Goal: Contribute content: Contribute content

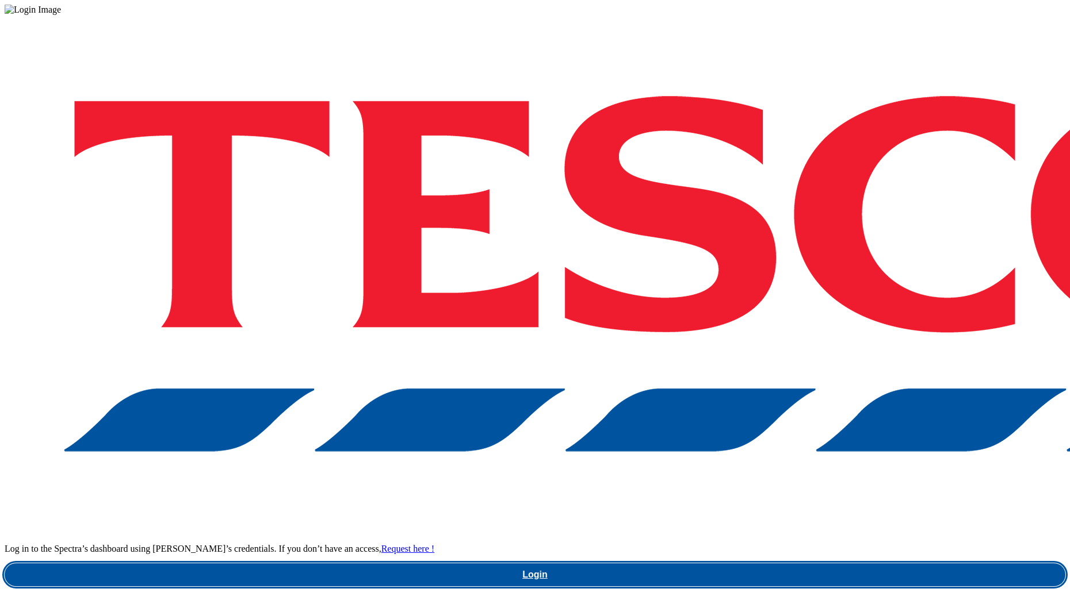
click at [802, 564] on link "Login" at bounding box center [535, 575] width 1060 height 23
click at [792, 564] on link "Login" at bounding box center [535, 575] width 1060 height 23
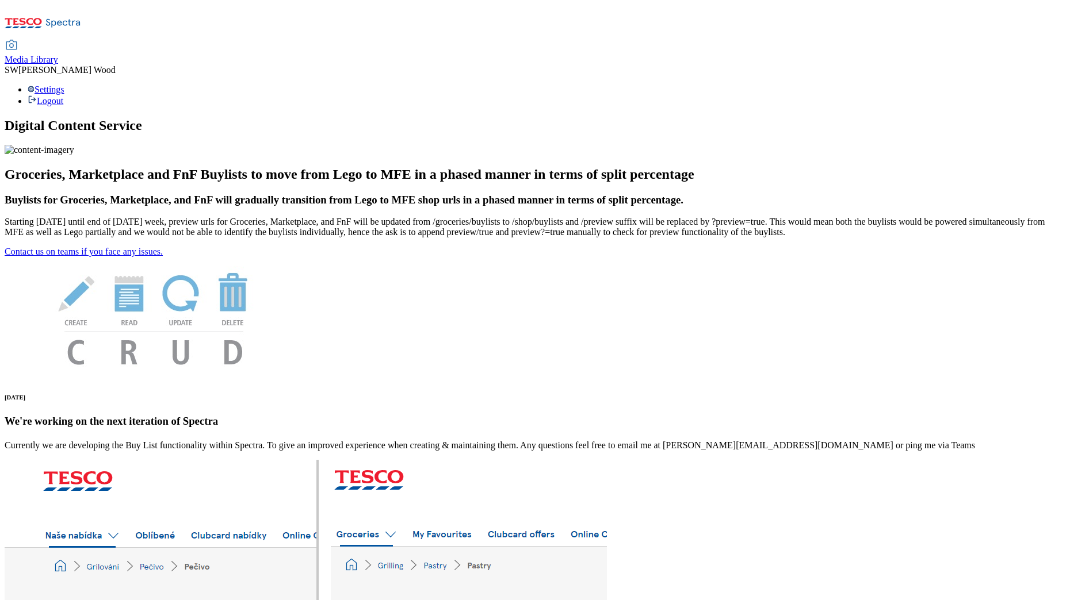
click at [58, 55] on span "Media Library" at bounding box center [31, 60] width 53 height 10
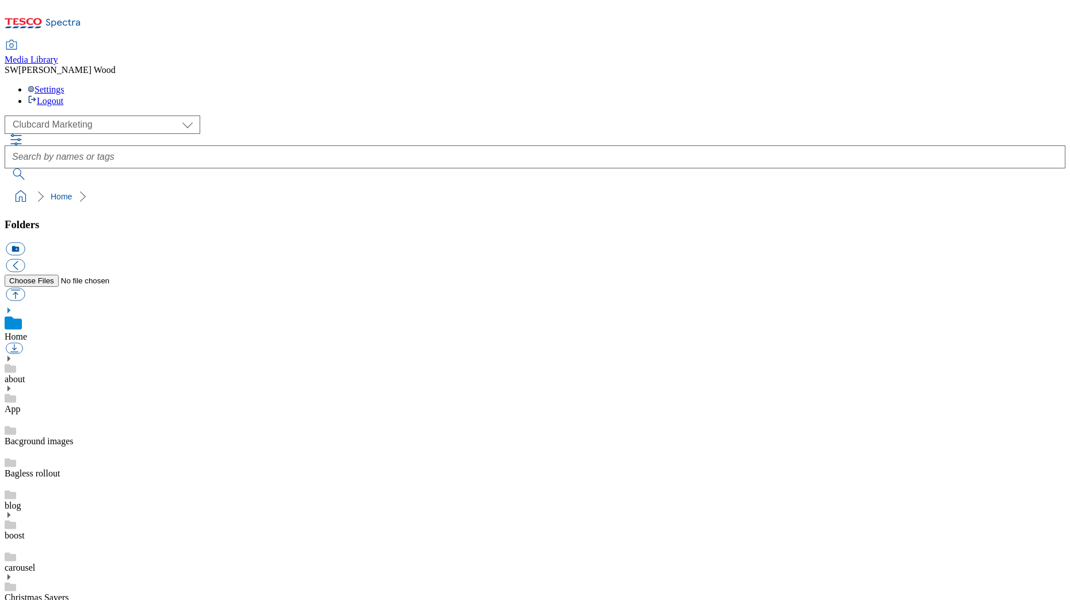
scroll to position [1, 0]
select select "flare-ghs-mktg"
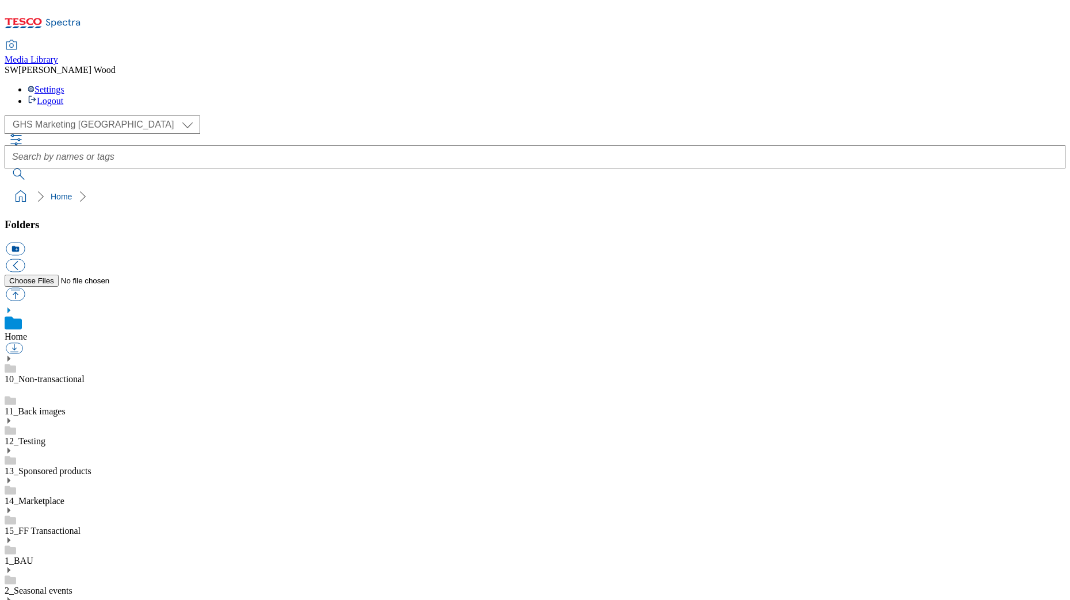
click at [33, 556] on link "1_BAU" at bounding box center [19, 561] width 29 height 10
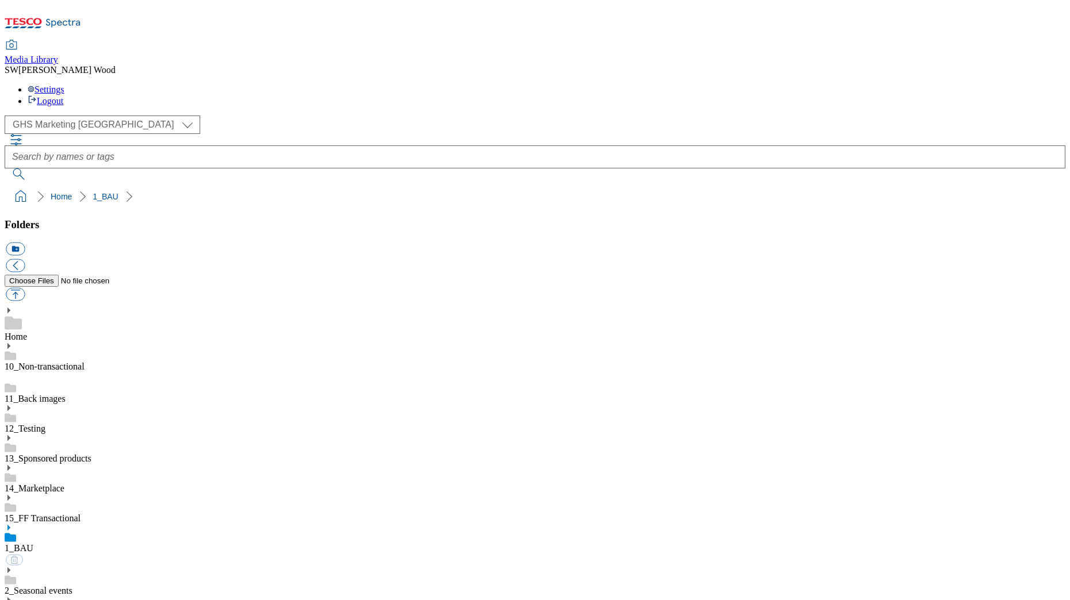
click at [10, 525] on use at bounding box center [8, 528] width 3 height 6
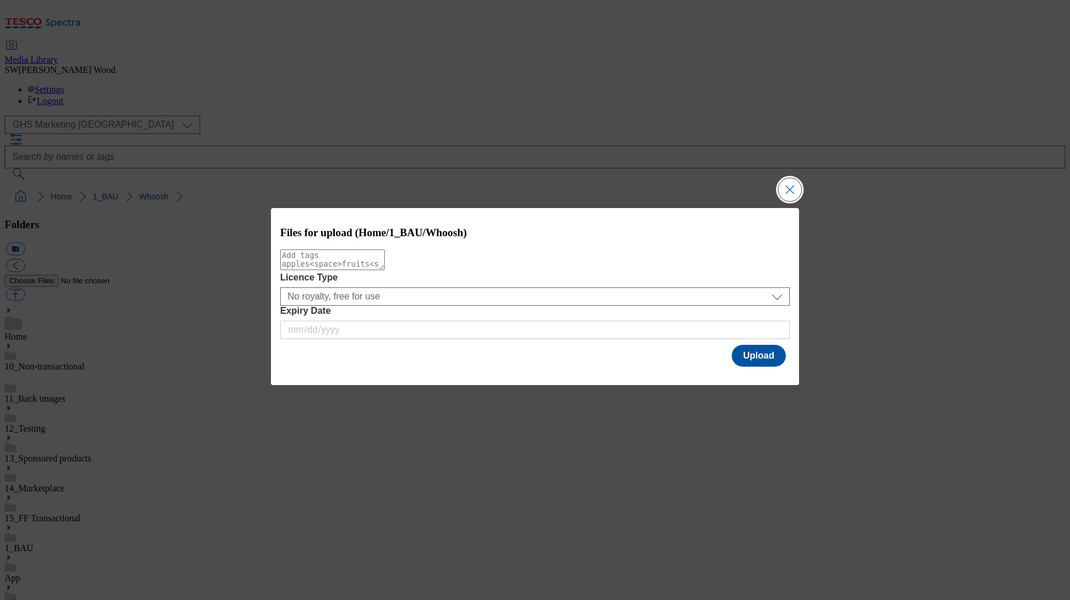
click at [798, 187] on button "Close Modal" at bounding box center [789, 189] width 23 height 23
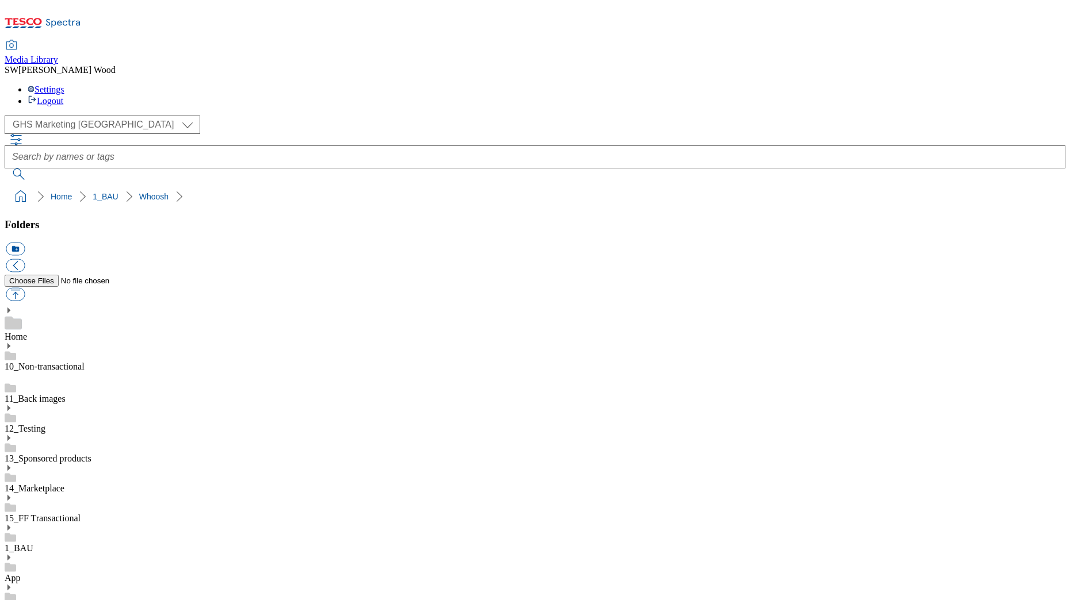
drag, startPoint x: 1033, startPoint y: 267, endPoint x: 815, endPoint y: 277, distance: 218.8
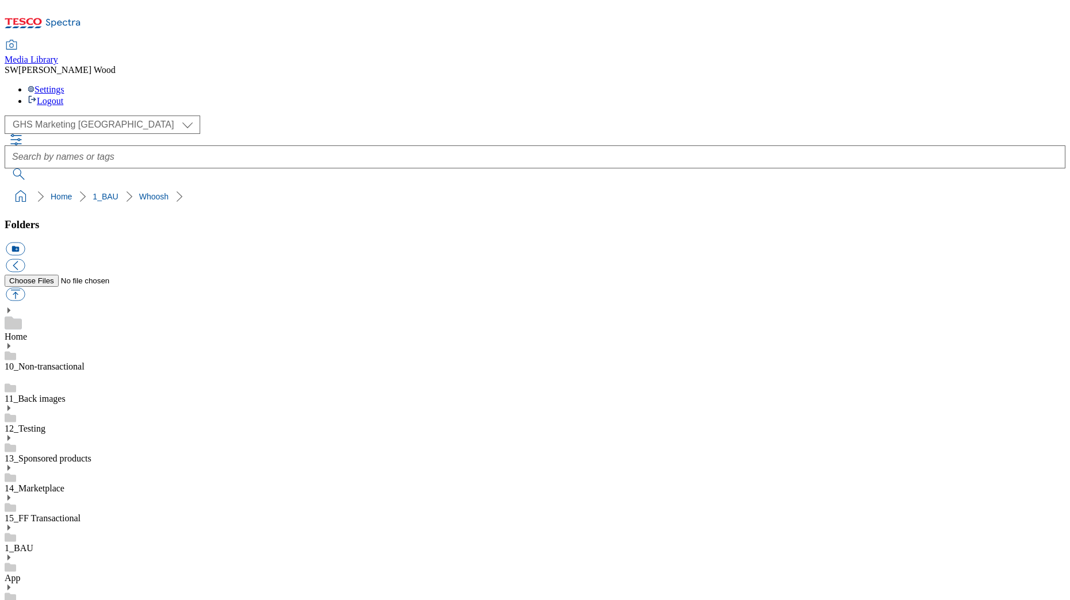
scroll to position [216, 0]
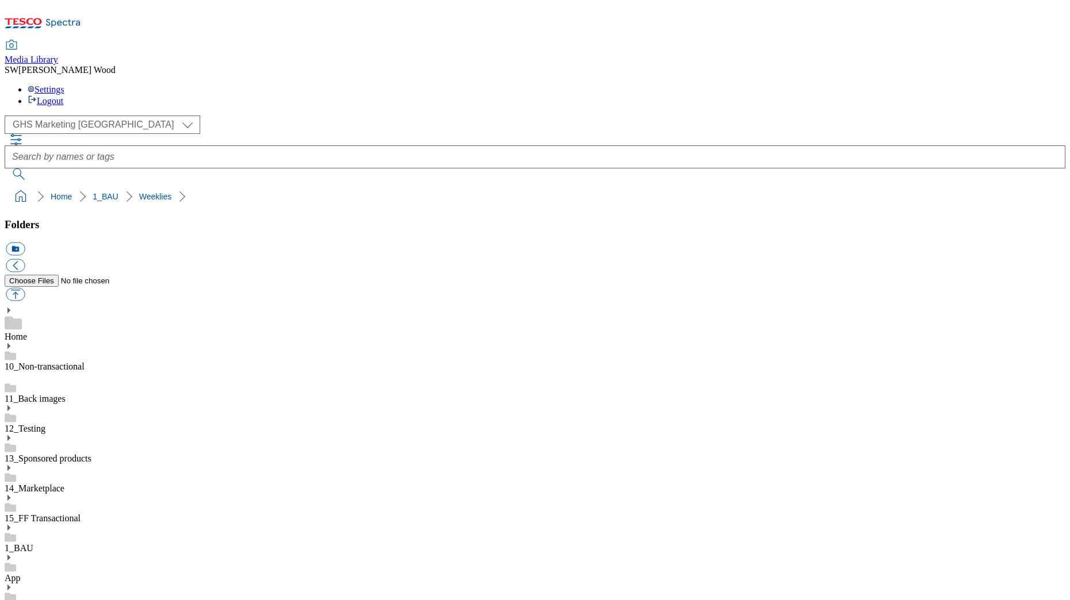
drag, startPoint x: 136, startPoint y: 547, endPoint x: 129, endPoint y: 546, distance: 6.6
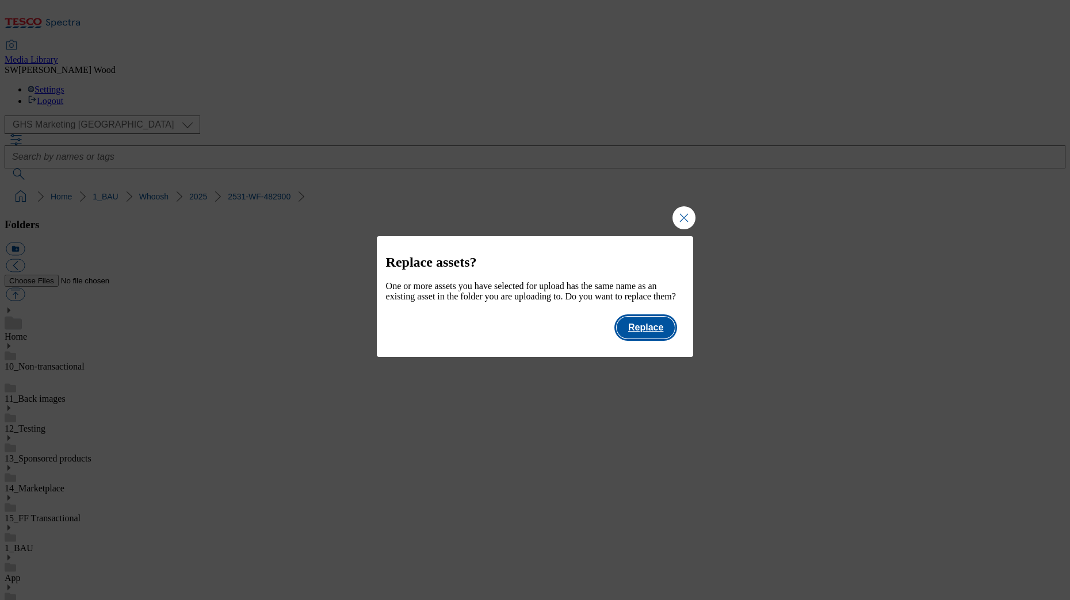
click at [643, 339] on button "Replace" at bounding box center [645, 328] width 58 height 22
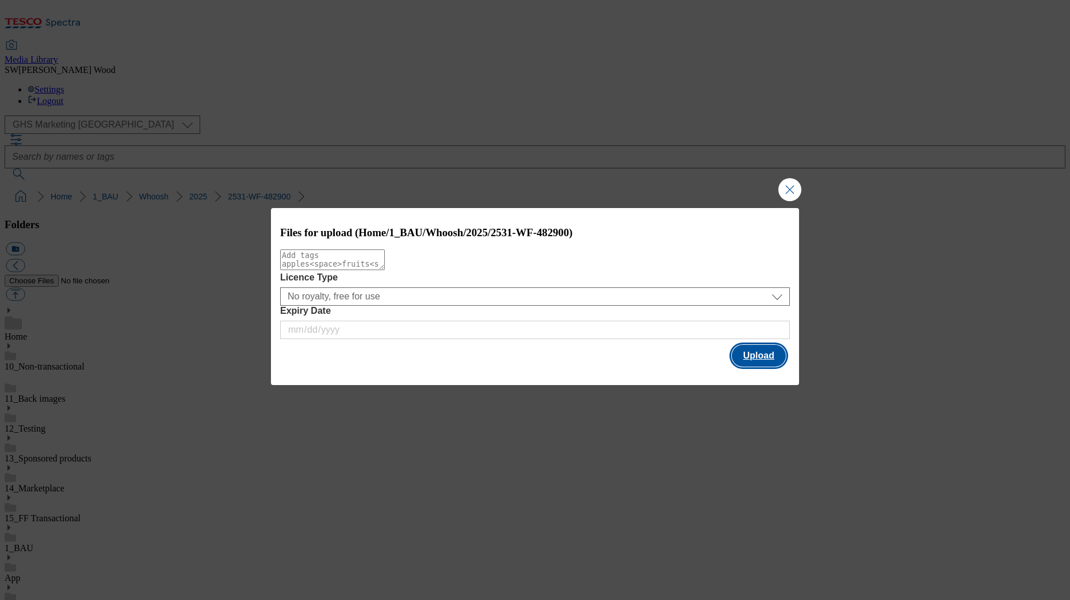
click at [754, 359] on button "Upload" at bounding box center [759, 356] width 54 height 22
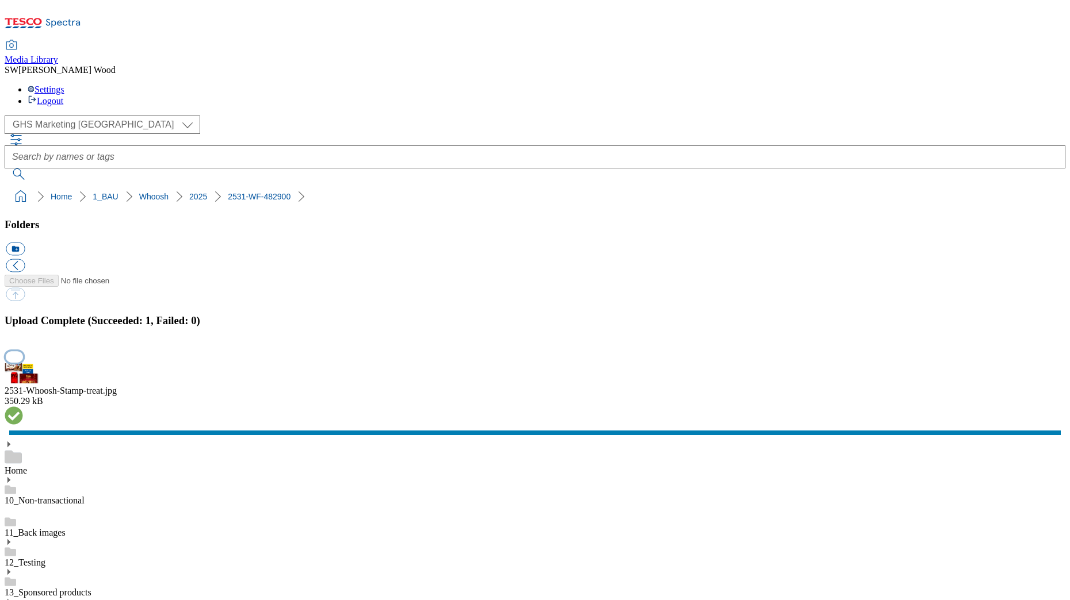
click at [23, 354] on button "button" at bounding box center [14, 356] width 17 height 11
